Goal: Information Seeking & Learning: Learn about a topic

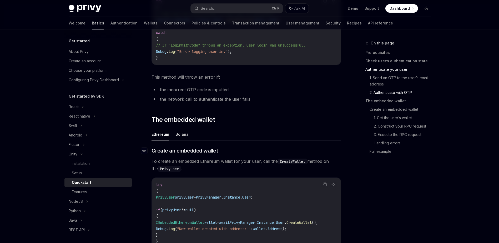
scroll to position [474, 0]
click at [88, 191] on div "Features" at bounding box center [100, 192] width 57 height 6
type textarea "*"
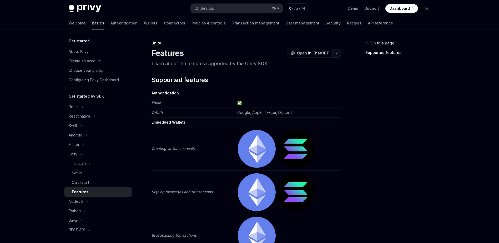
click at [335, 53] on icon "button" at bounding box center [337, 53] width 6 height 2
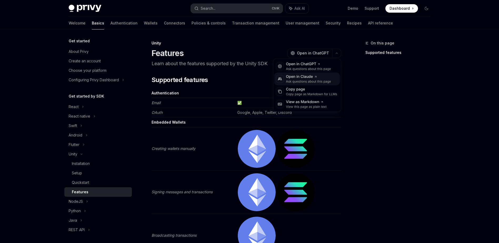
click at [300, 78] on div "Open in Claude" at bounding box center [308, 76] width 45 height 5
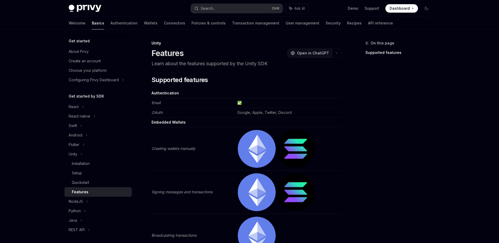
click at [307, 52] on span "Open in ChatGPT" at bounding box center [313, 53] width 32 height 5
click at [339, 53] on button "button" at bounding box center [336, 53] width 9 height 9
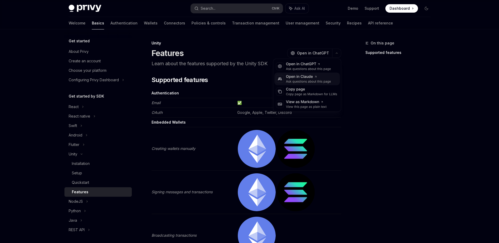
click at [318, 82] on div "Ask questions about this page" at bounding box center [308, 81] width 45 height 4
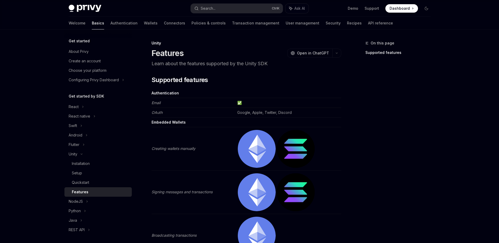
click at [407, 4] on span at bounding box center [401, 8] width 33 height 8
